Goal: Navigation & Orientation: Find specific page/section

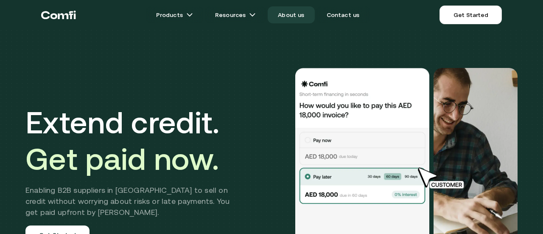
click at [289, 18] on link "About us" at bounding box center [291, 14] width 47 height 17
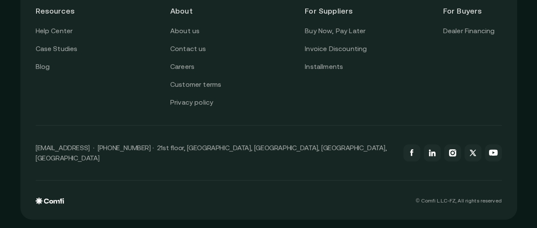
scroll to position [2150, 6]
click at [181, 72] on link "Careers" at bounding box center [182, 66] width 24 height 11
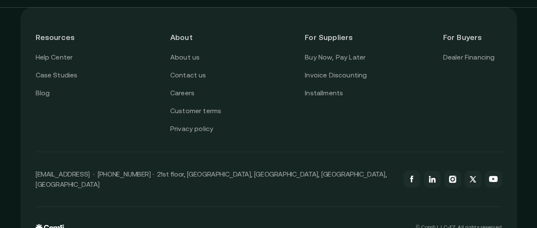
scroll to position [2096, 6]
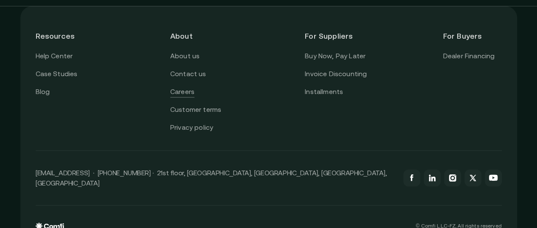
click at [183, 97] on link "Careers" at bounding box center [182, 91] width 24 height 11
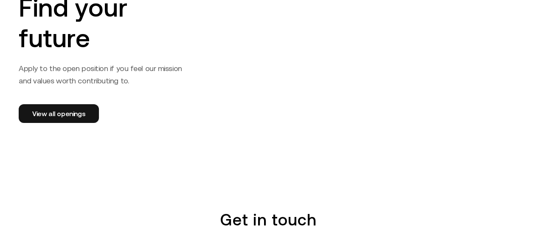
scroll to position [1403, 0]
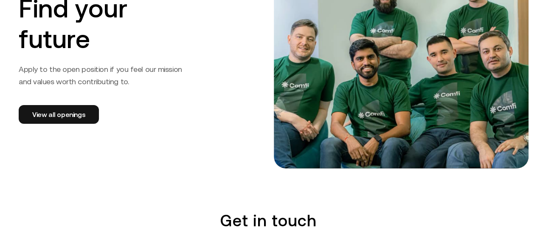
click at [65, 92] on div "Find your future Apply to the open position if you feel our mission and values …" at bounding box center [140, 59] width 265 height 220
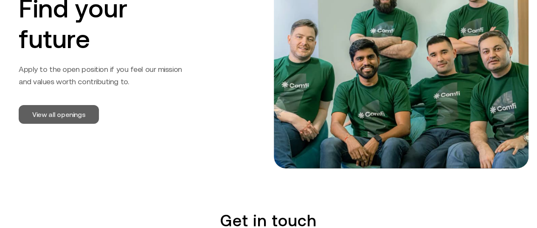
click at [74, 105] on link "View all openings" at bounding box center [59, 114] width 80 height 19
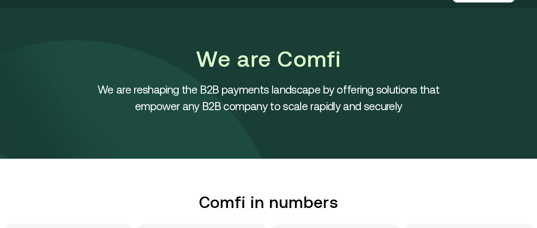
scroll to position [0, 0]
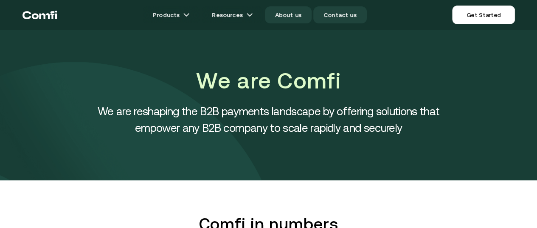
click at [334, 16] on link "Contact us" at bounding box center [339, 14] width 53 height 17
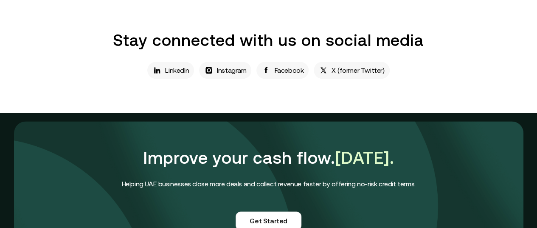
scroll to position [534, 0]
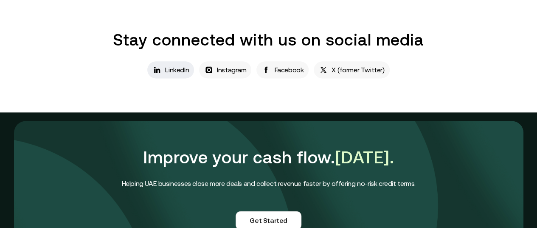
click at [184, 75] on p "LinkedIn" at bounding box center [177, 70] width 24 height 10
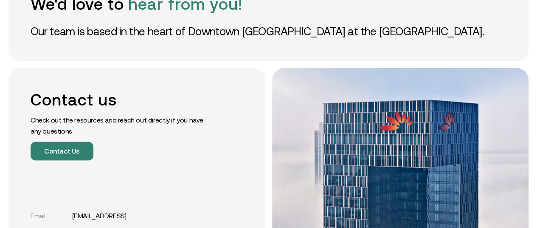
scroll to position [0, 0]
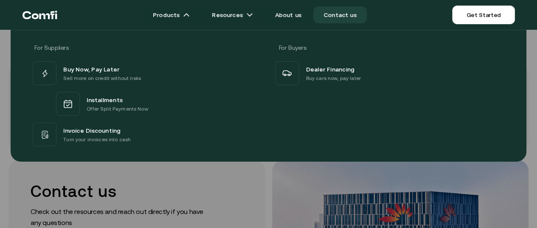
click at [50, 17] on icon "Return to the top of the Comfi home page" at bounding box center [44, 16] width 11 height 6
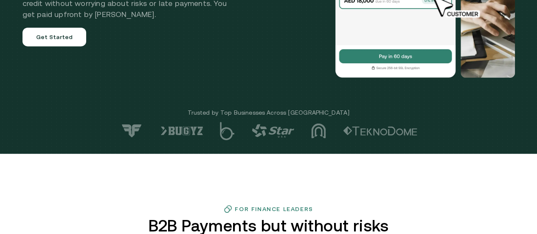
scroll to position [177, 0]
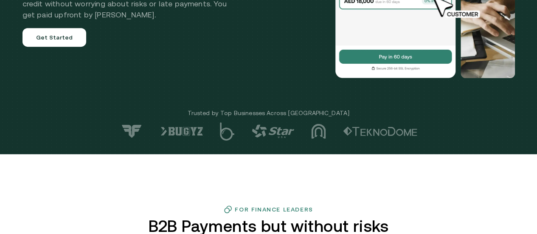
click at [390, 136] on img at bounding box center [380, 130] width 74 height 9
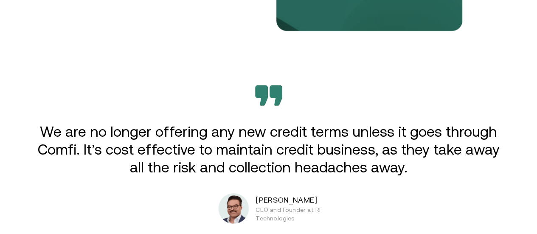
scroll to position [1456, 0]
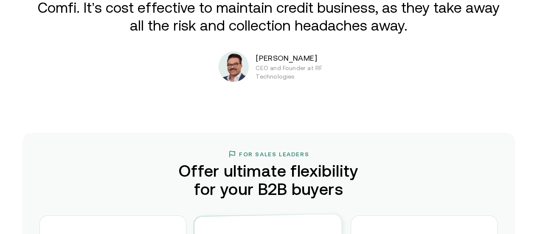
click at [249, 82] on img at bounding box center [233, 66] width 31 height 31
click at [243, 82] on img at bounding box center [233, 66] width 31 height 31
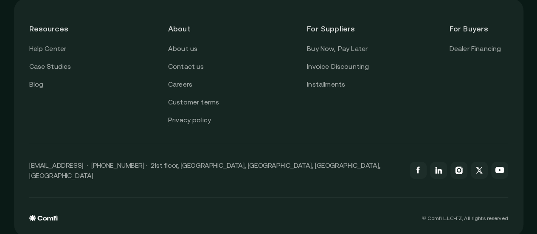
scroll to position [3038, 0]
click at [57, 71] on link "Case Studies" at bounding box center [50, 65] width 42 height 11
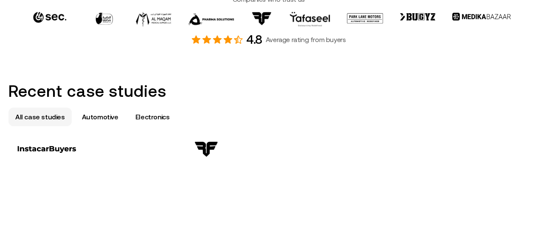
scroll to position [426, 0]
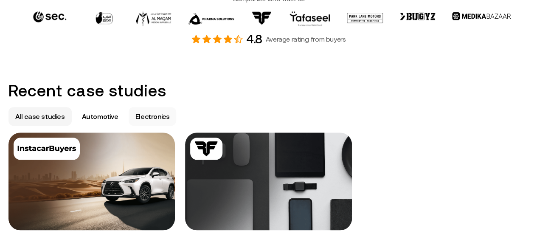
click at [150, 121] on p "Electronics" at bounding box center [152, 116] width 34 height 10
